Goal: Browse casually: Explore the website without a specific task or goal

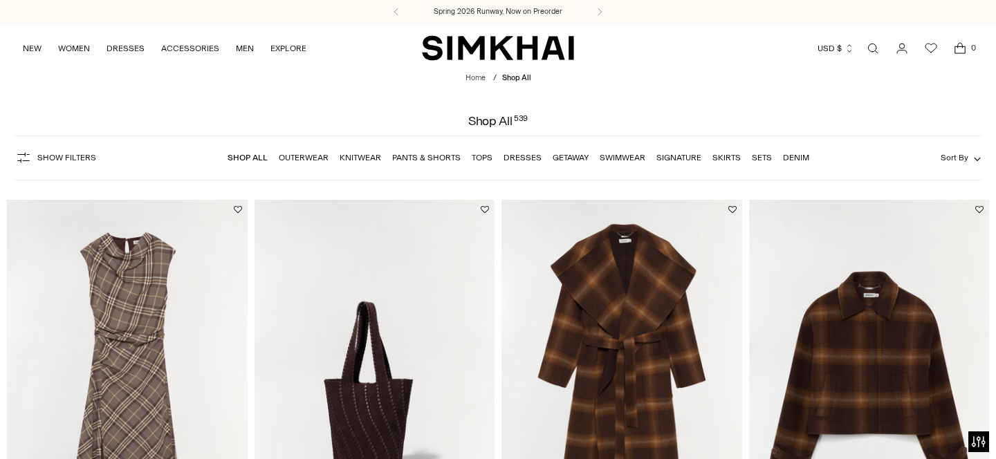
click at [259, 156] on link "Shop All" at bounding box center [247, 158] width 40 height 10
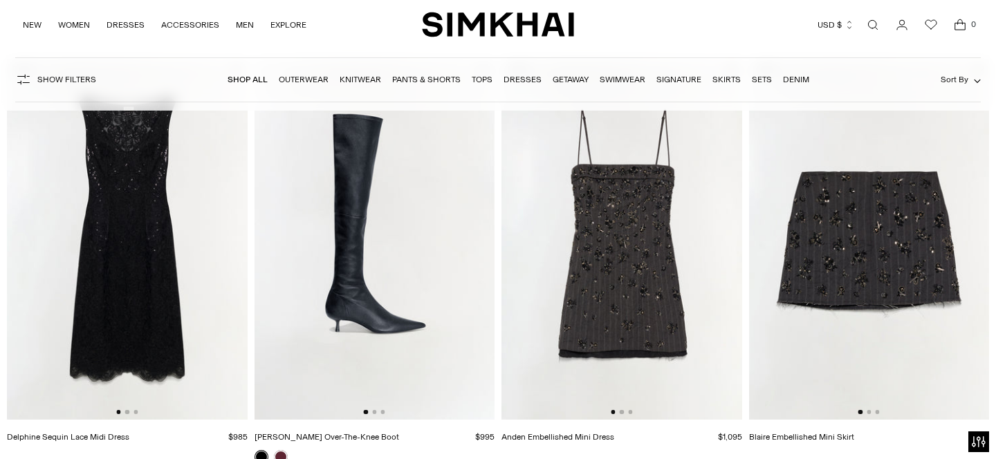
scroll to position [561, 0]
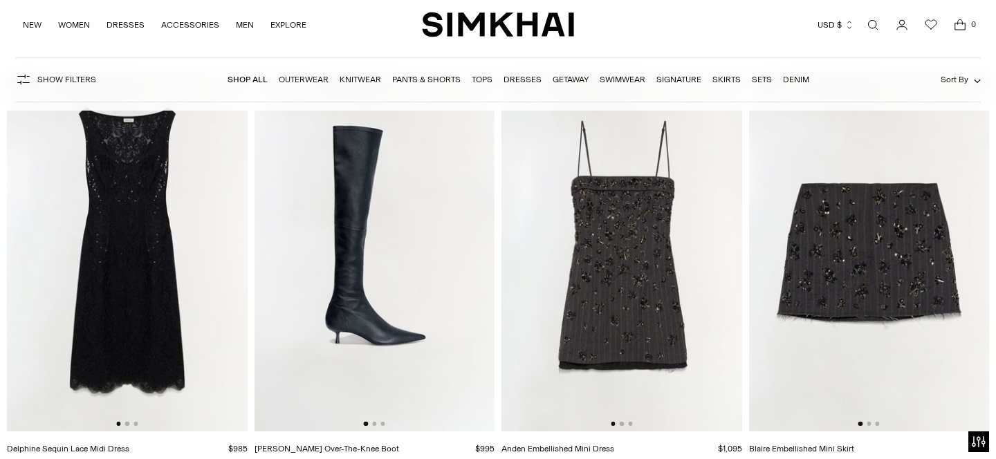
click at [912, 311] on img at bounding box center [869, 251] width 241 height 360
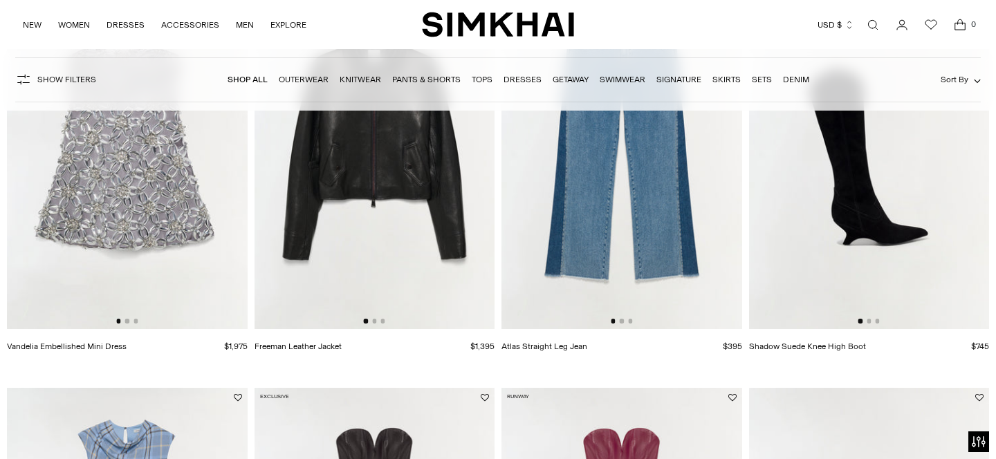
scroll to position [1097, 0]
click at [141, 230] on img at bounding box center [127, 149] width 241 height 360
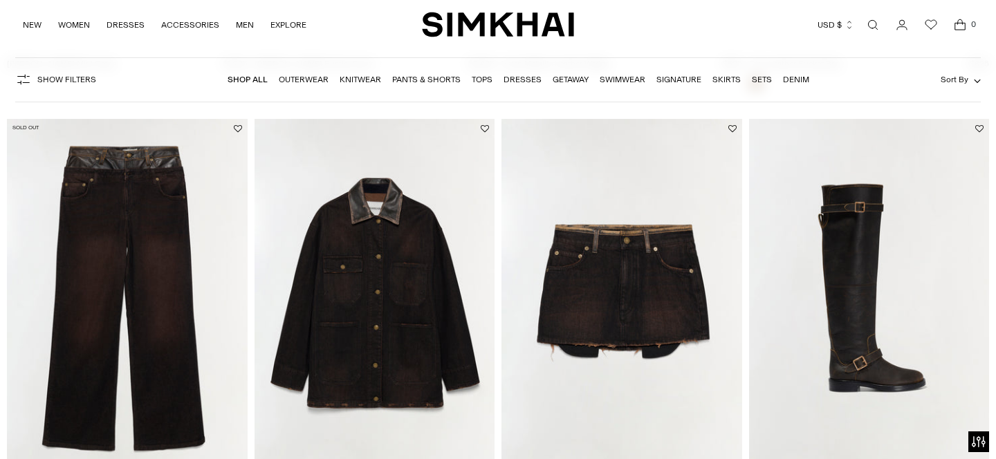
scroll to position [2232, 0]
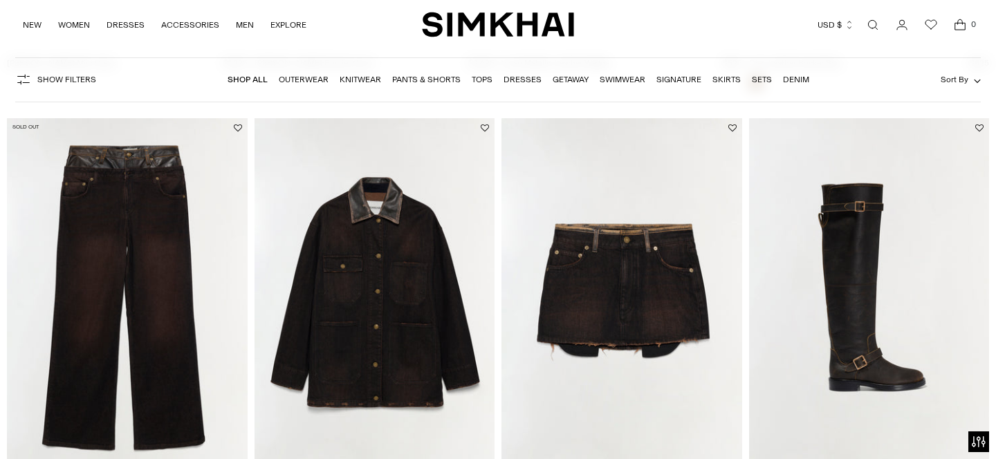
click at [373, 274] on img at bounding box center [374, 298] width 241 height 360
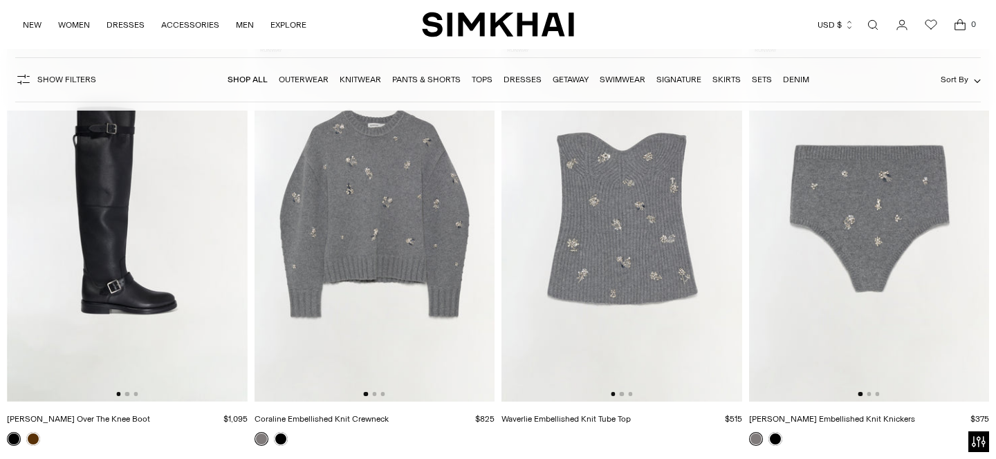
scroll to position [5339, 0]
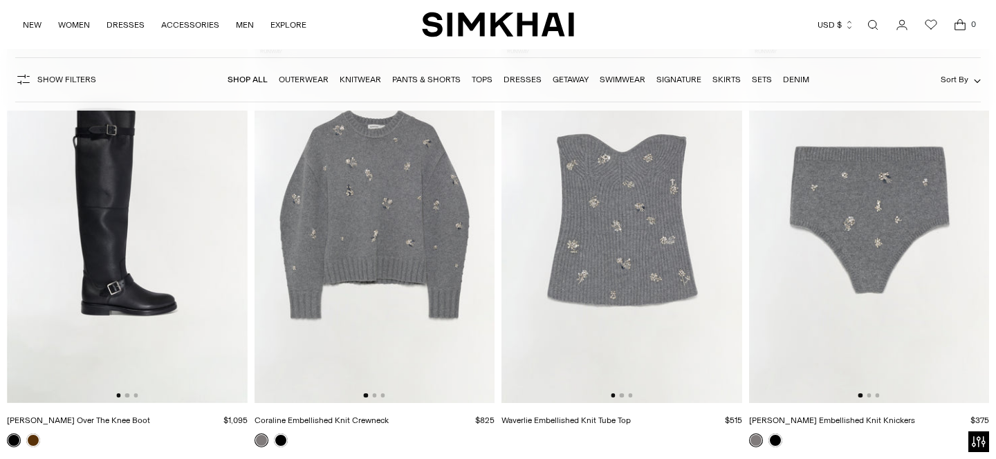
click at [646, 262] on img at bounding box center [621, 223] width 241 height 360
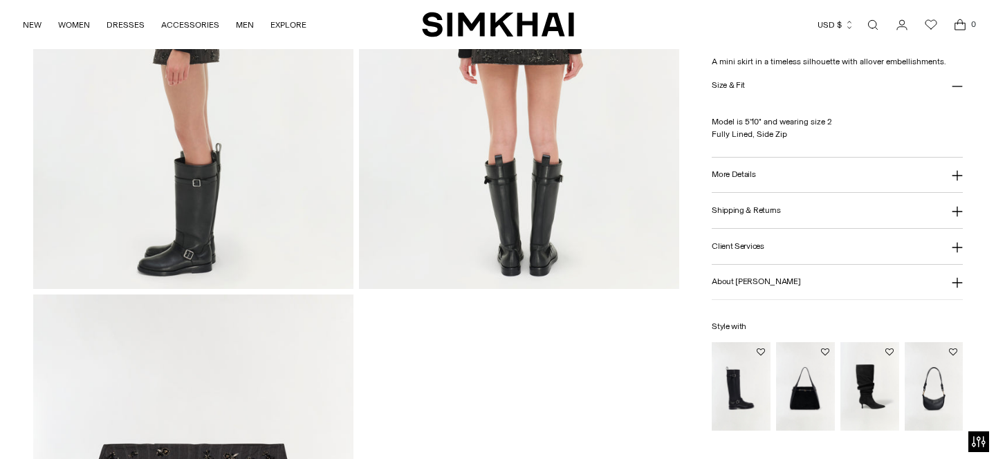
scroll to position [790, 0]
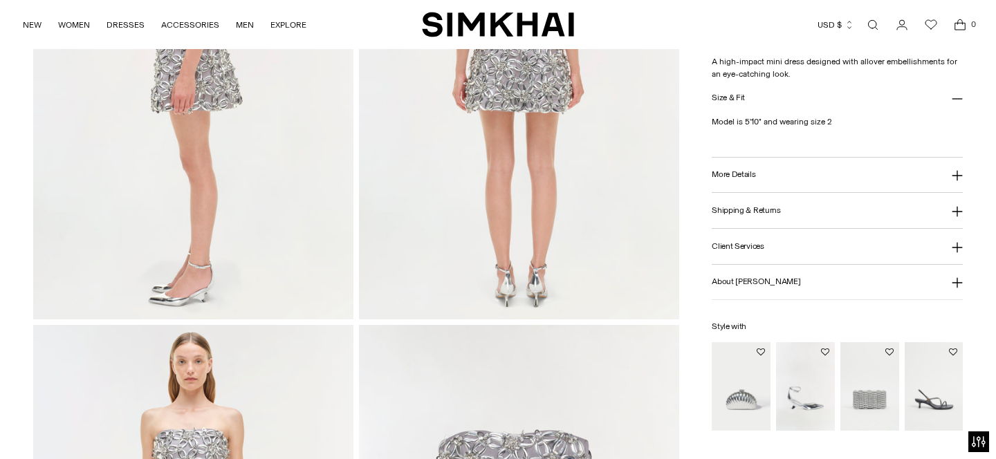
scroll to position [1016, 0]
